Goal: Obtain resource: Obtain resource

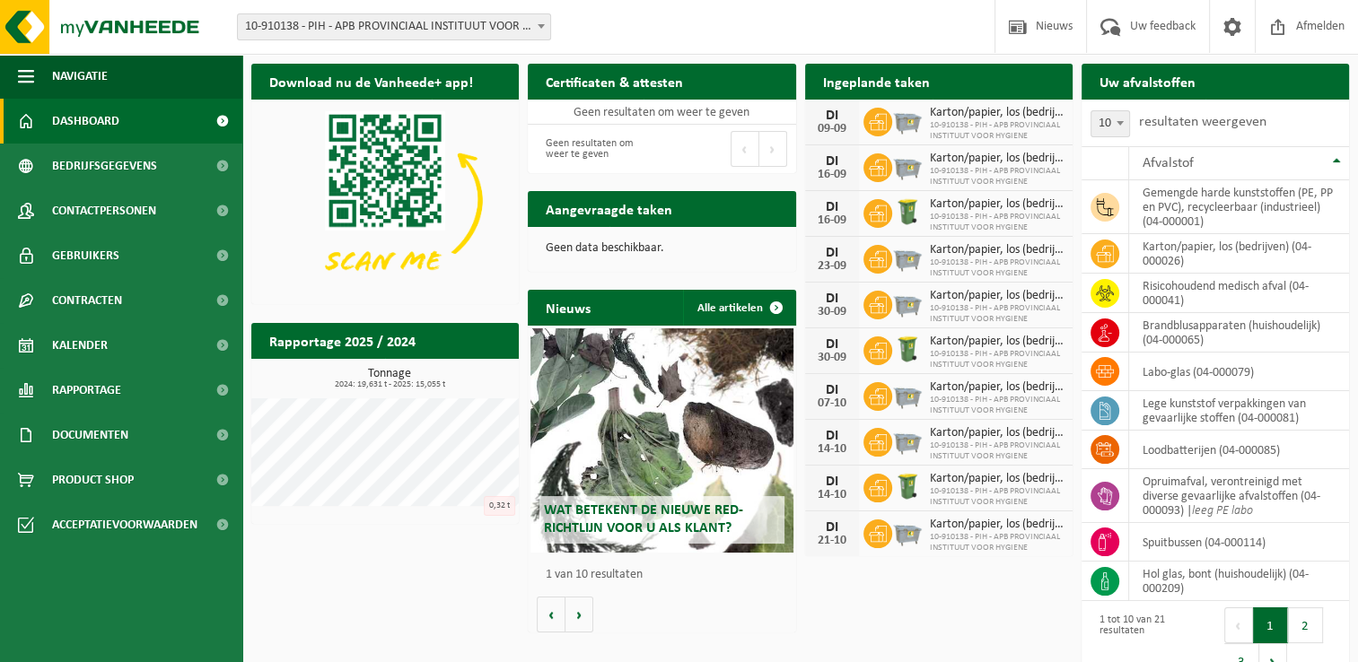
click at [454, 545] on div "Download nu de Vanheede+ app! Verberg Certificaten & attesten Bekijk uw certifi…" at bounding box center [800, 348] width 1106 height 587
click at [395, 530] on div "Rapportage 2025 / 2024 Bekijk rapportage Tonnage 2024: 19,631 t - 2025: 15,055 …" at bounding box center [385, 423] width 276 height 219
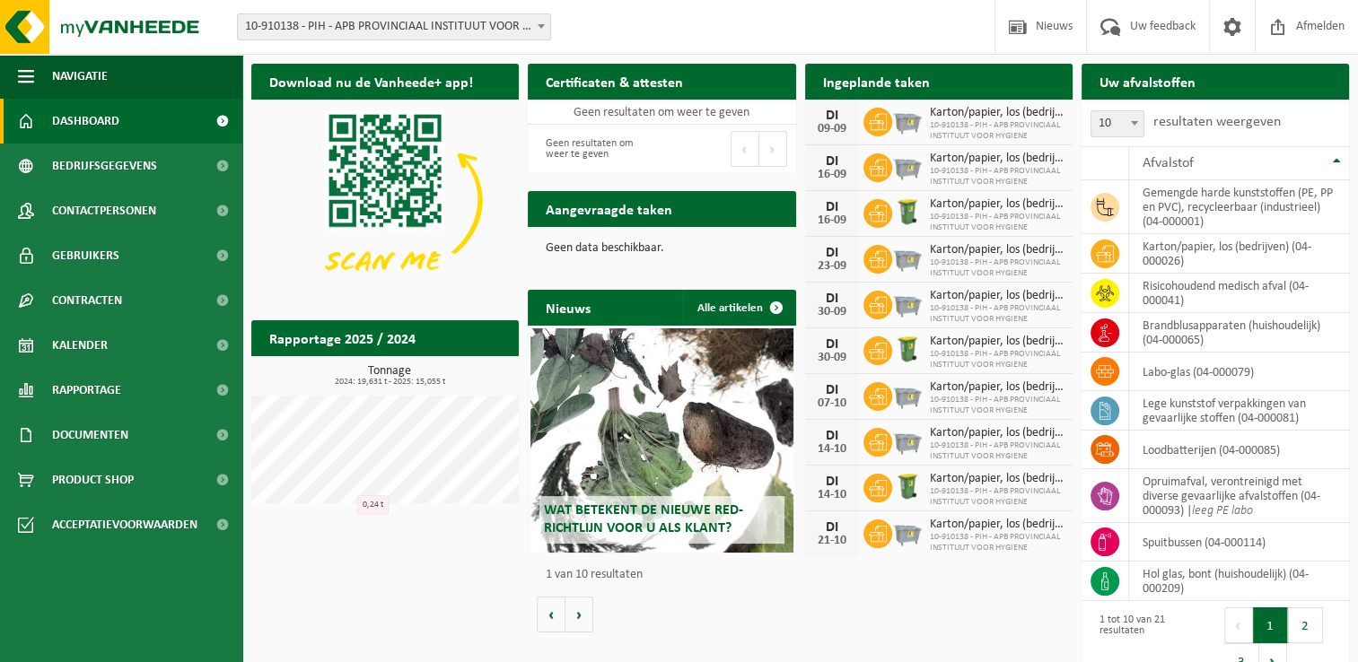
click at [333, 598] on div "Download nu de Vanheede+ app! Verberg Certificaten & attesten Bekijk uw certifi…" at bounding box center [800, 374] width 1106 height 638
click at [858, 571] on div "Download nu de Vanheede+ app! Verberg Certificaten & attesten Bekijk uw certifi…" at bounding box center [800, 374] width 1106 height 638
click at [349, 562] on div "Download nu de Vanheede+ app! Verberg Certificaten & attesten Bekijk uw certifi…" at bounding box center [800, 374] width 1106 height 638
click at [376, 594] on div "Download nu de Vanheede+ app! Verberg Certificaten & attesten Bekijk uw certifi…" at bounding box center [800, 374] width 1106 height 638
click at [485, 614] on div "Download nu de Vanheede+ app! Verberg Certificaten & attesten Bekijk uw certifi…" at bounding box center [800, 374] width 1106 height 638
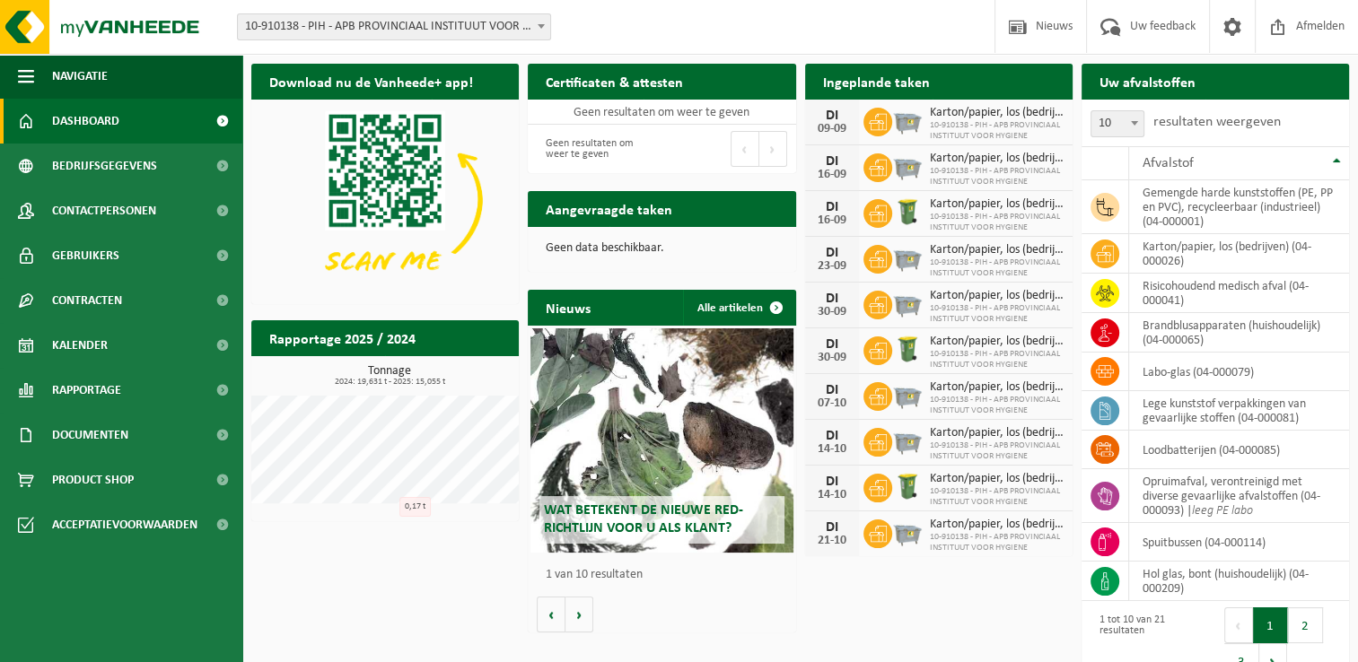
click at [659, 601] on div "Wat betekent de nieuwe RED-richtlijn voor u als klant? Market update Market upd…" at bounding box center [661, 479] width 267 height 307
